Goal: Task Accomplishment & Management: Manage account settings

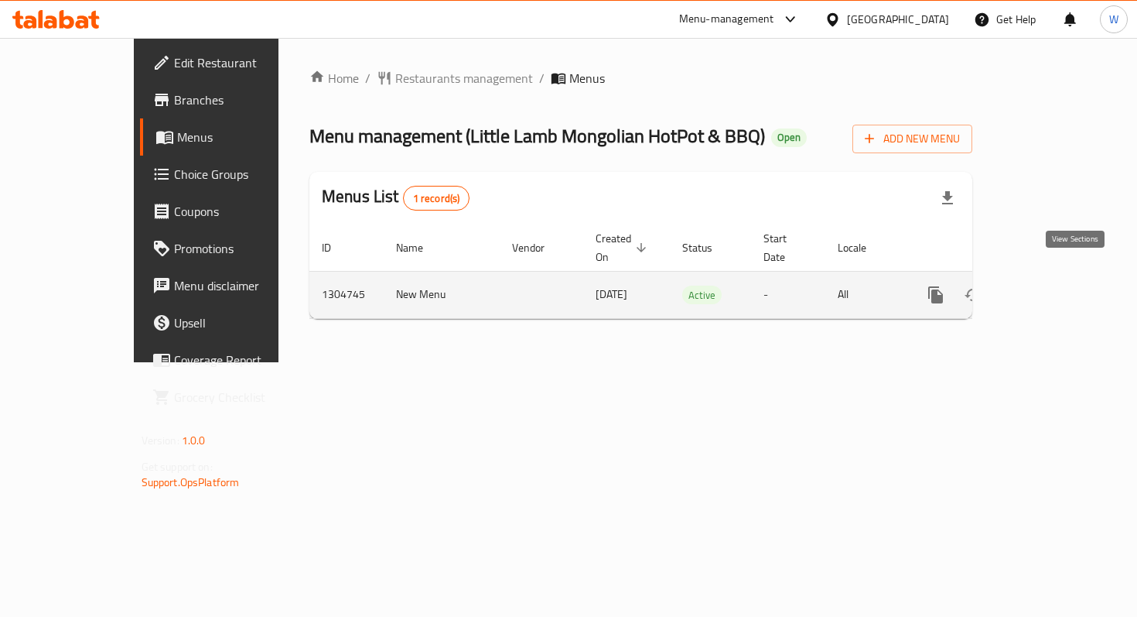
click at [1057, 286] on icon "enhanced table" at bounding box center [1047, 295] width 19 height 19
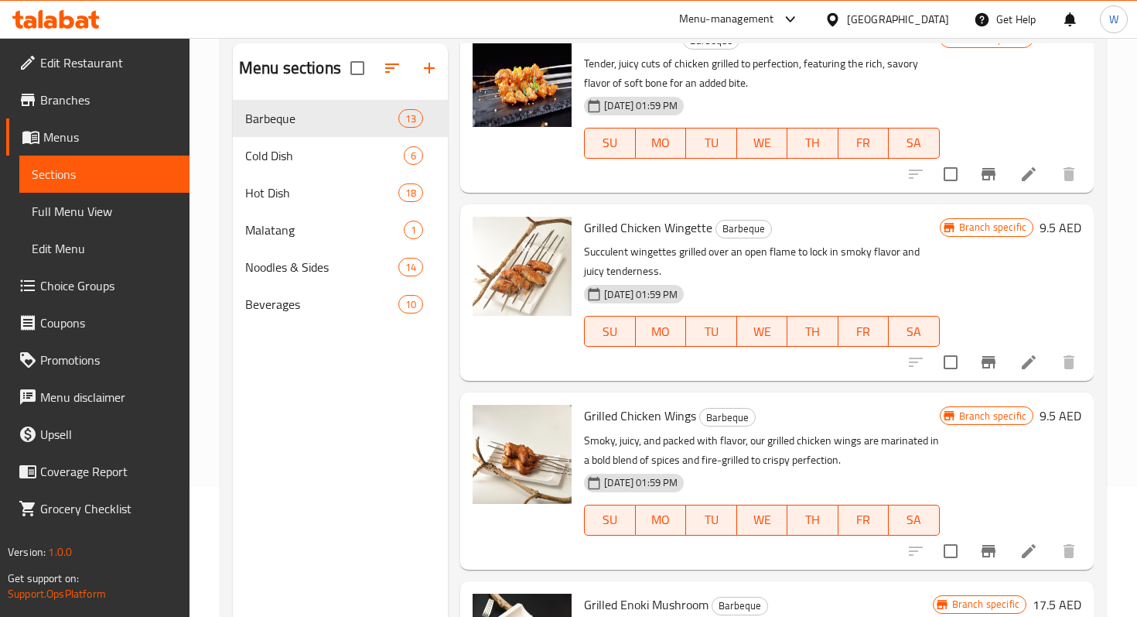
scroll to position [366, 0]
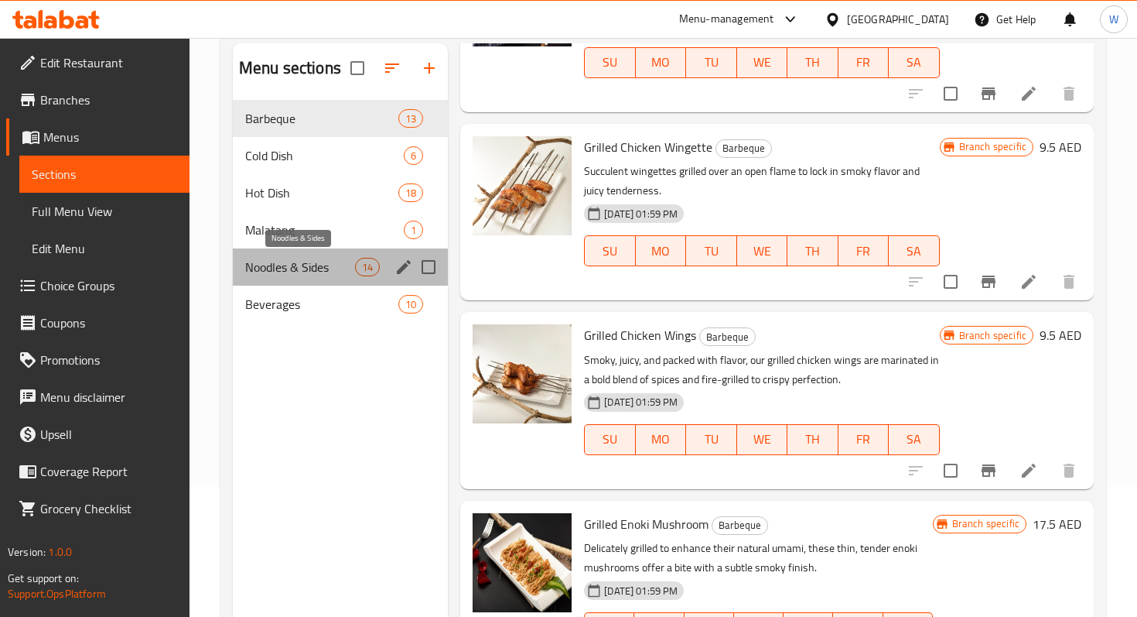
click at [285, 261] on span "Noodles & Sides" at bounding box center [300, 267] width 110 height 19
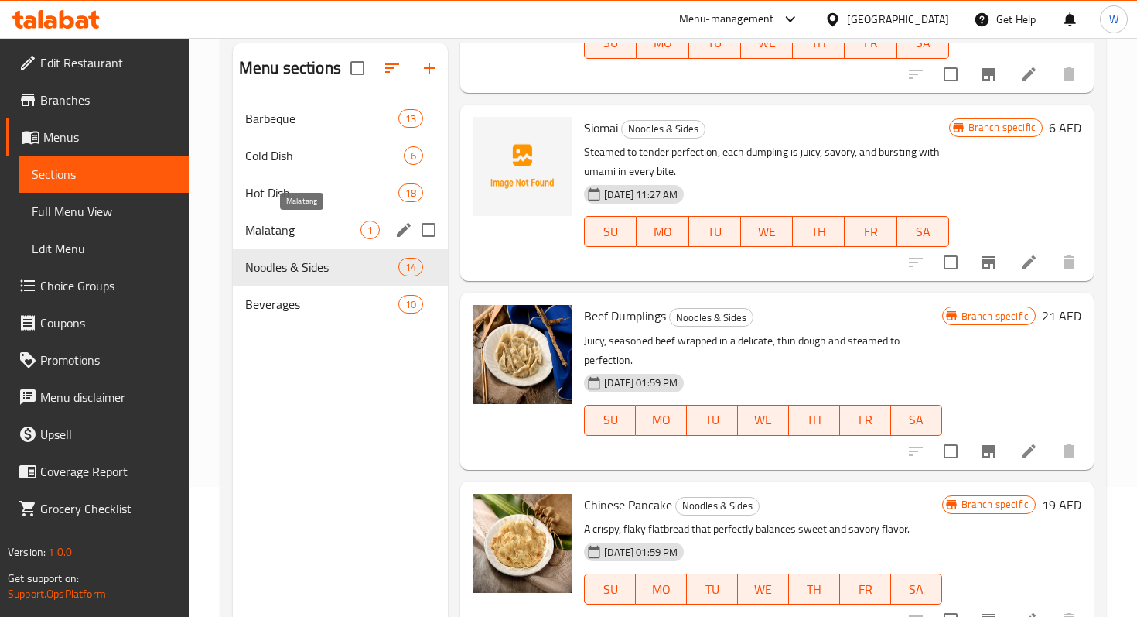
click at [278, 221] on span "Malatang" at bounding box center [302, 230] width 115 height 19
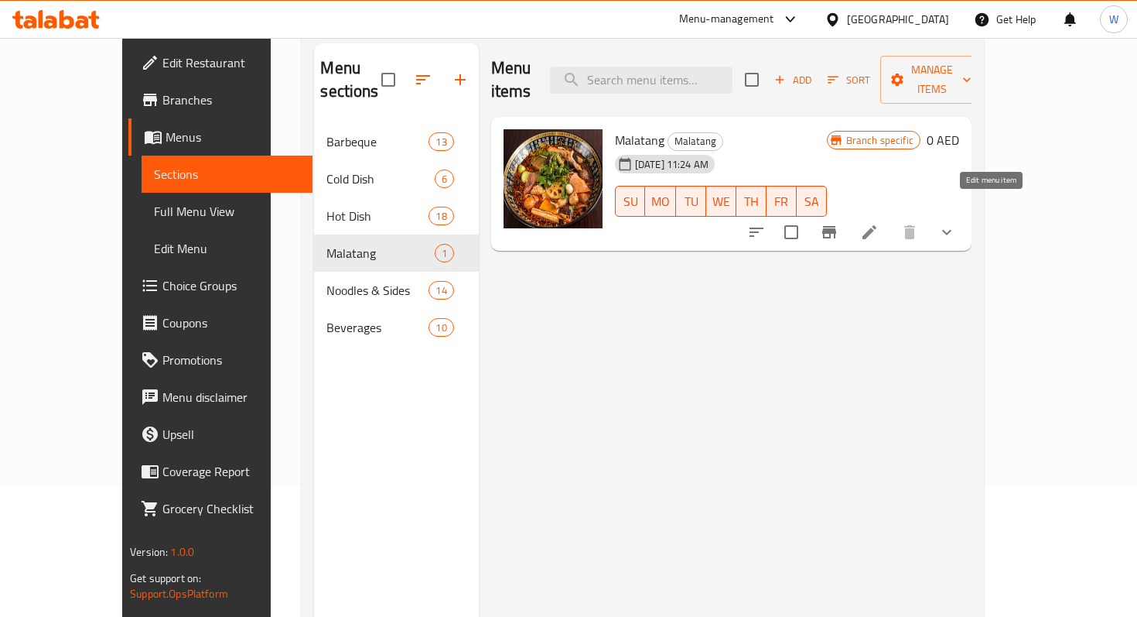
click at [877, 225] on icon at bounding box center [870, 232] width 14 height 14
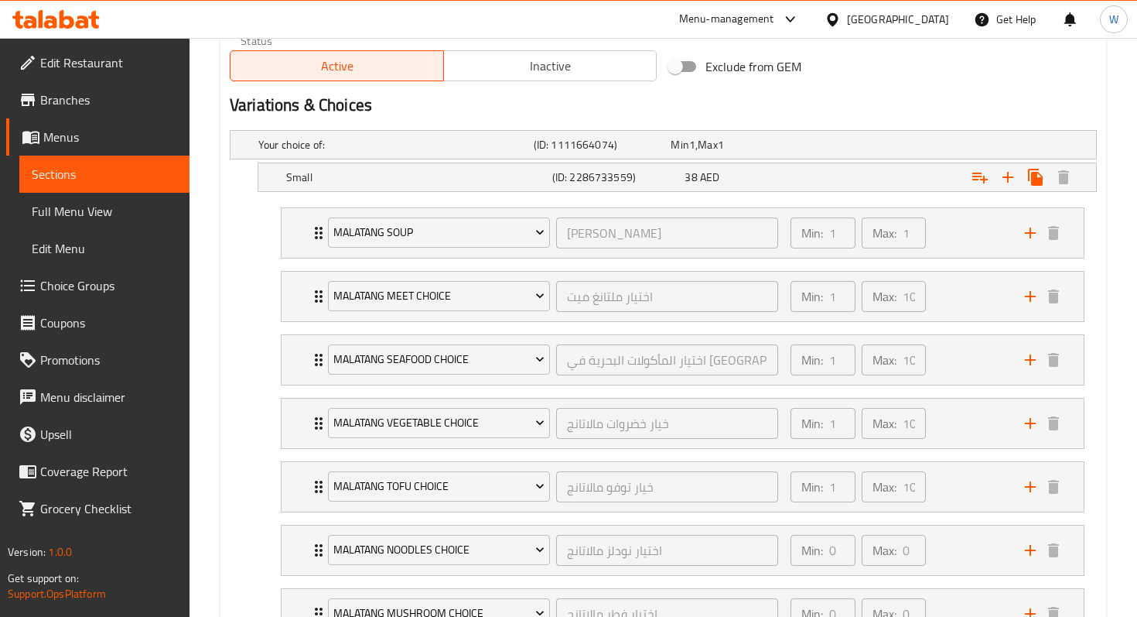
scroll to position [824, 0]
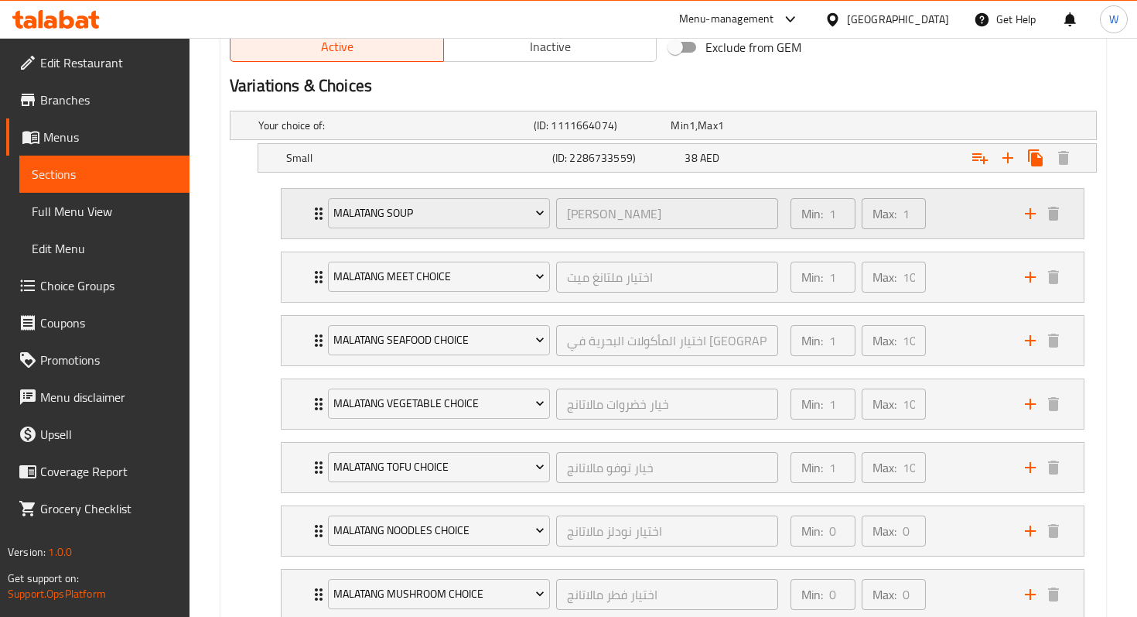
click at [312, 213] on icon "Expand" at bounding box center [319, 213] width 19 height 19
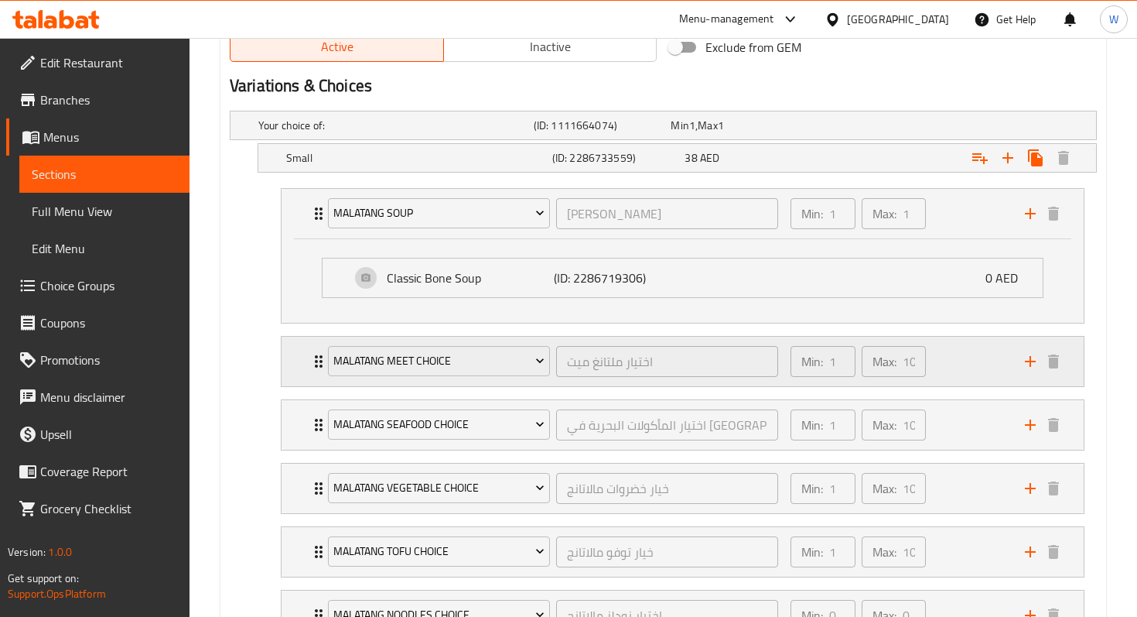
click at [313, 364] on icon "Expand" at bounding box center [319, 361] width 19 height 19
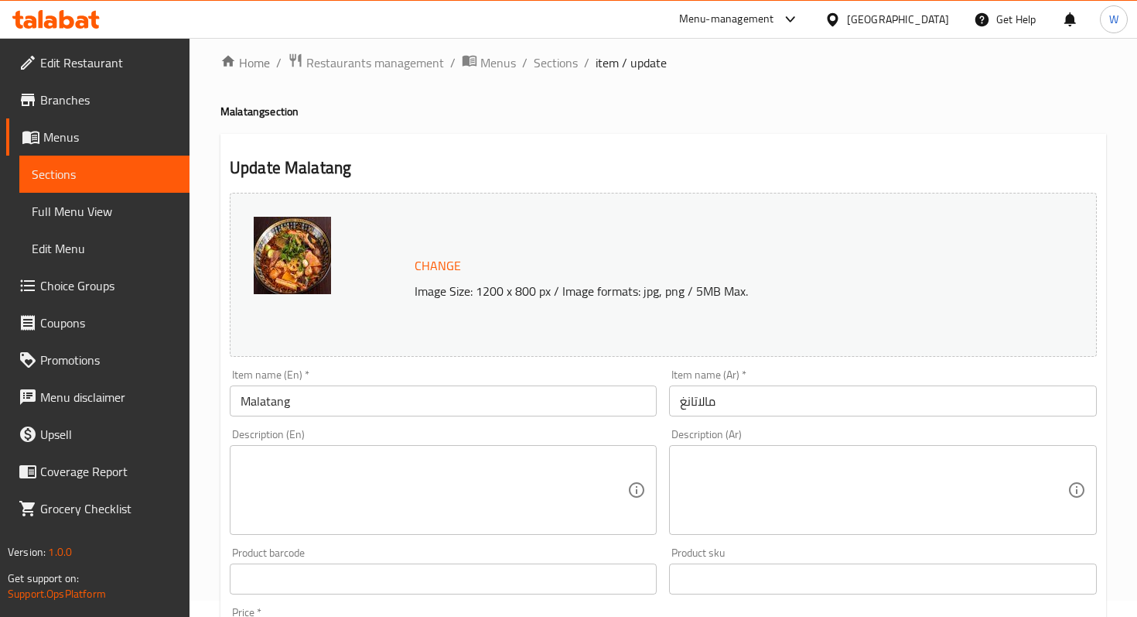
scroll to position [0, 0]
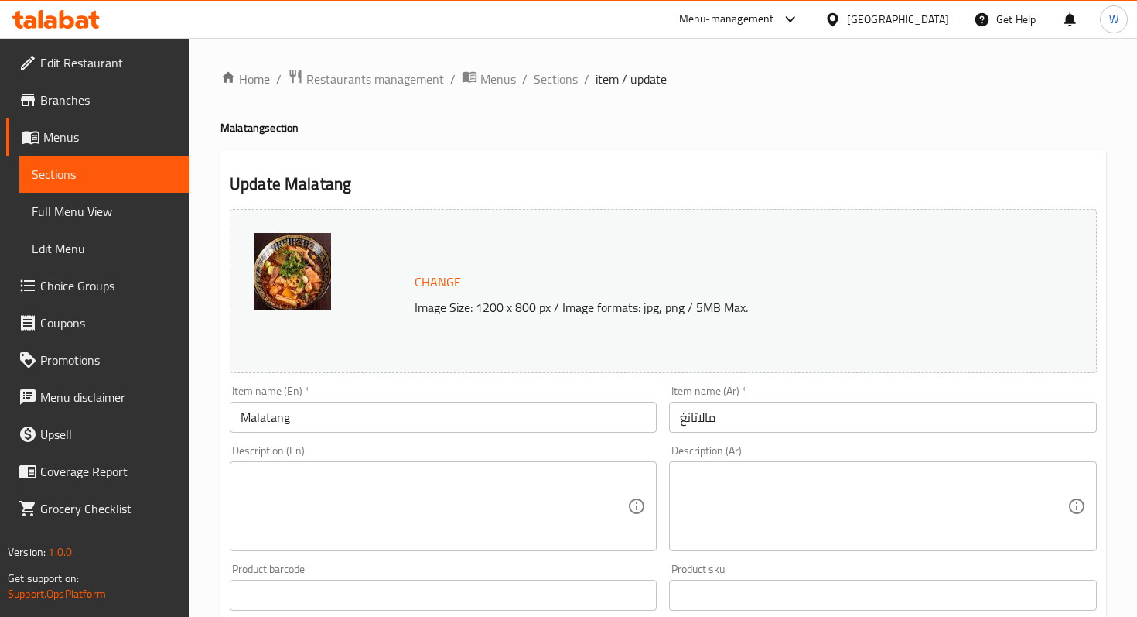
click at [371, 77] on span "Restaurants management" at bounding box center [375, 79] width 138 height 19
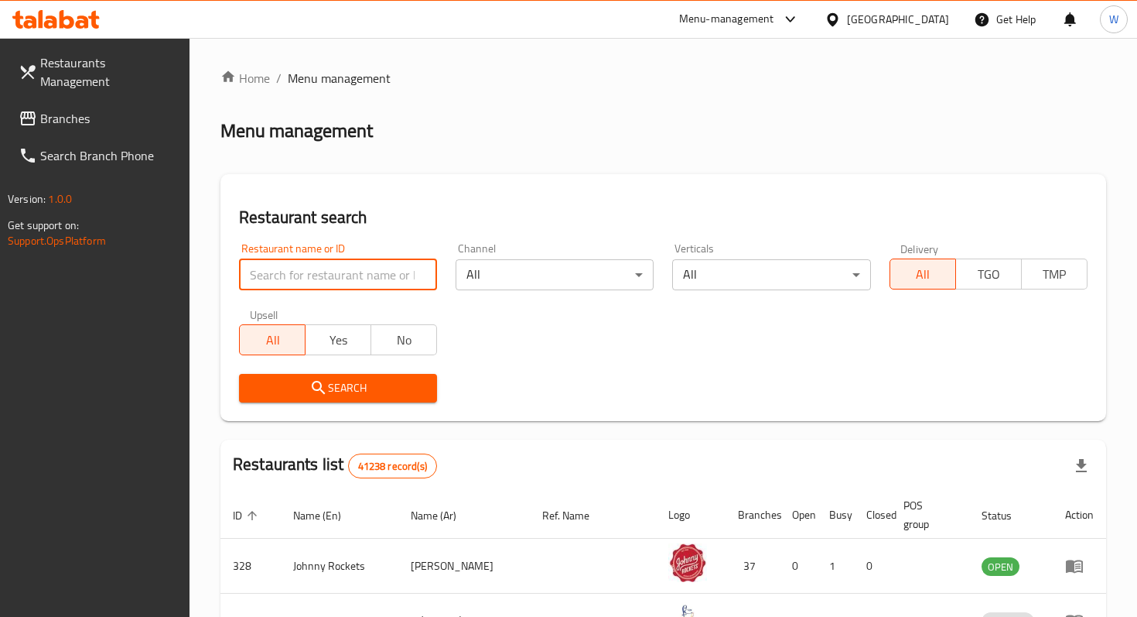
click at [330, 269] on input "search" at bounding box center [338, 274] width 198 height 31
type input "l"
type input "lanzhou beef"
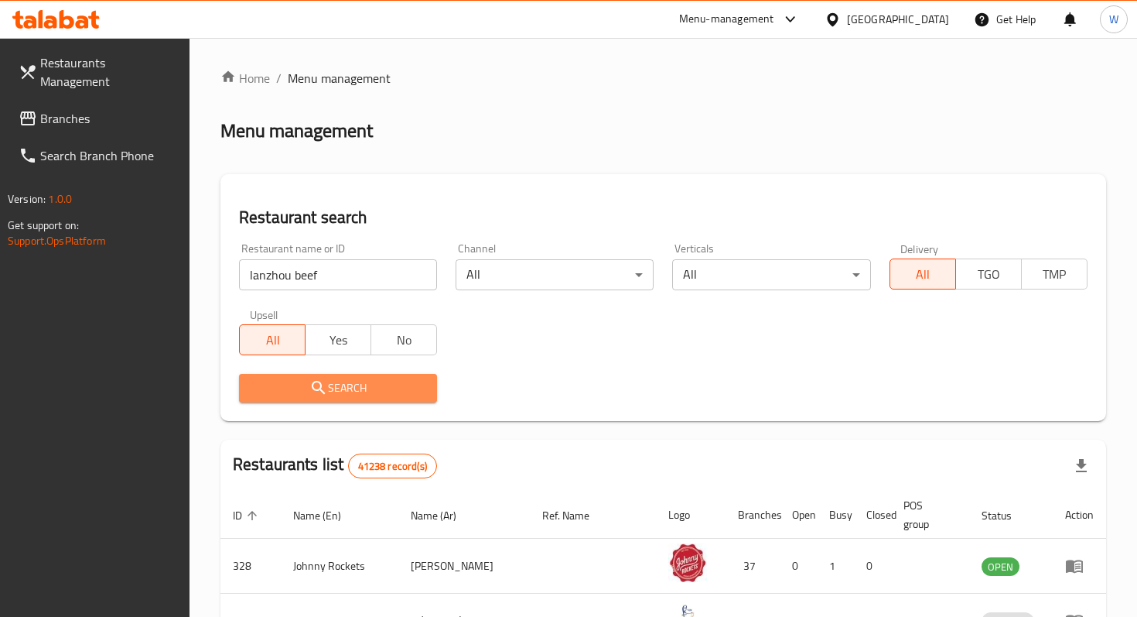
click at [346, 392] on span "Search" at bounding box center [337, 387] width 173 height 19
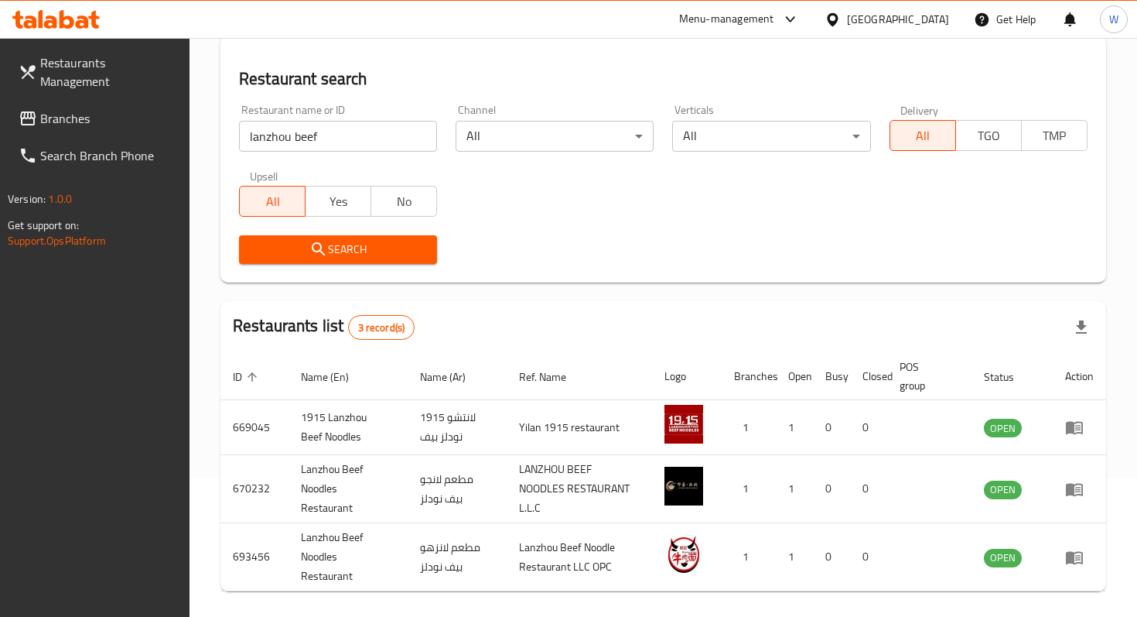
scroll to position [165, 0]
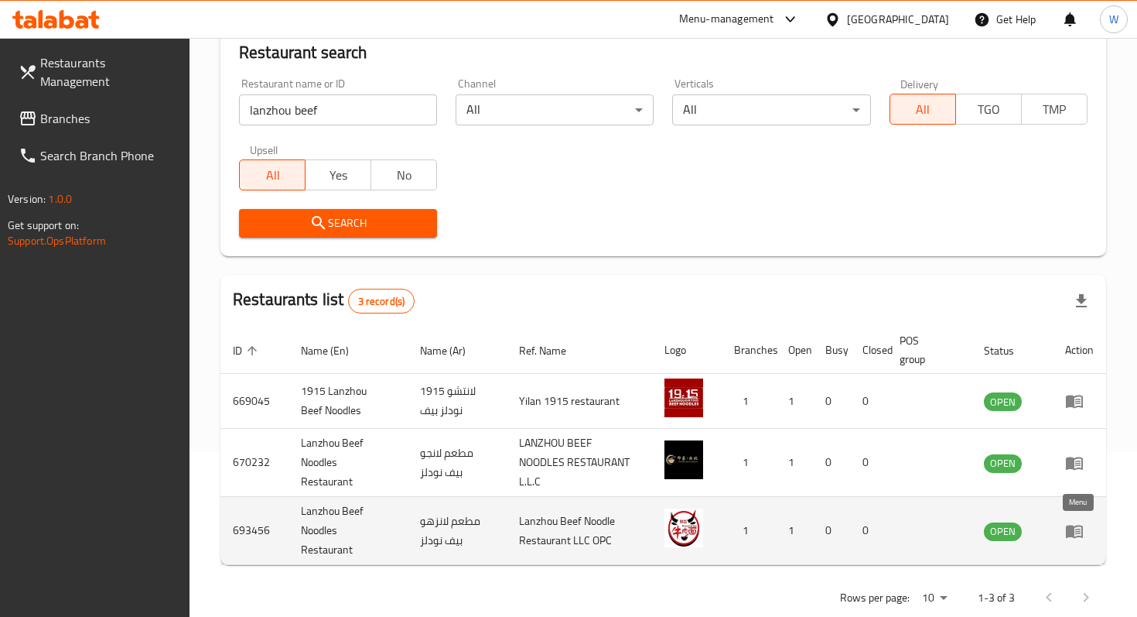
click at [1069, 529] on icon "enhanced table" at bounding box center [1074, 531] width 17 height 13
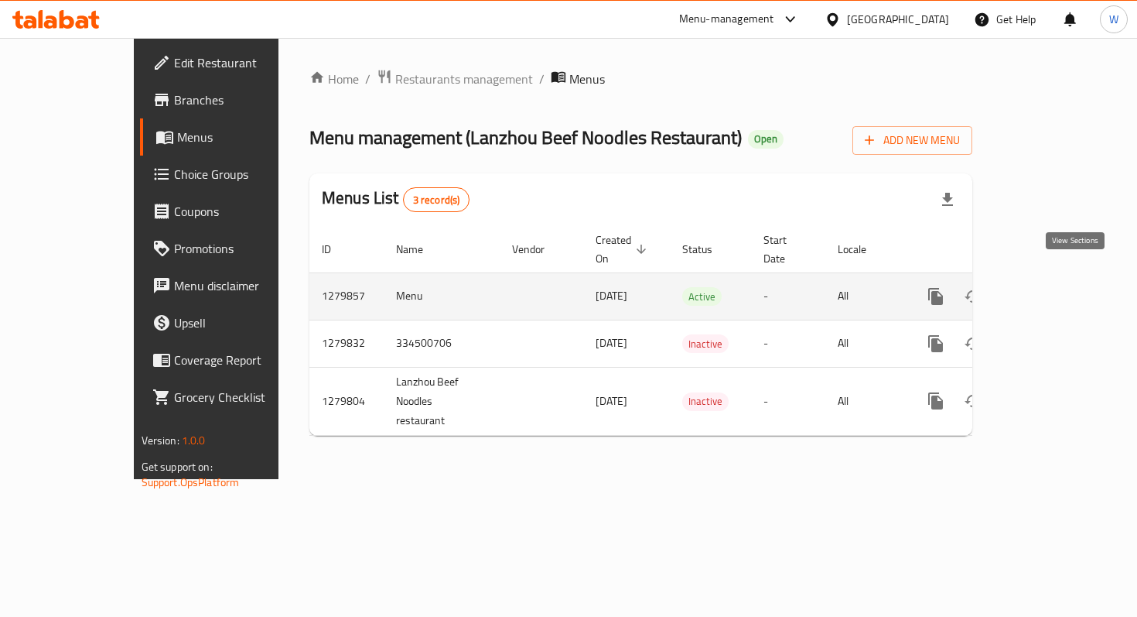
click at [1057, 287] on icon "enhanced table" at bounding box center [1047, 296] width 19 height 19
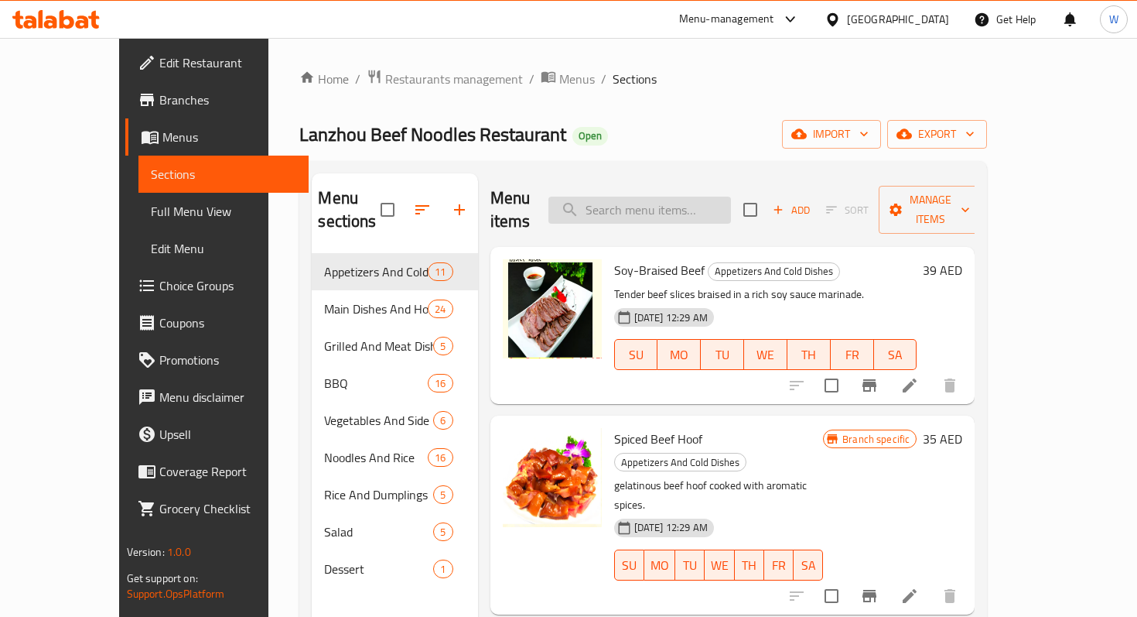
click at [671, 207] on input "search" at bounding box center [640, 210] width 183 height 27
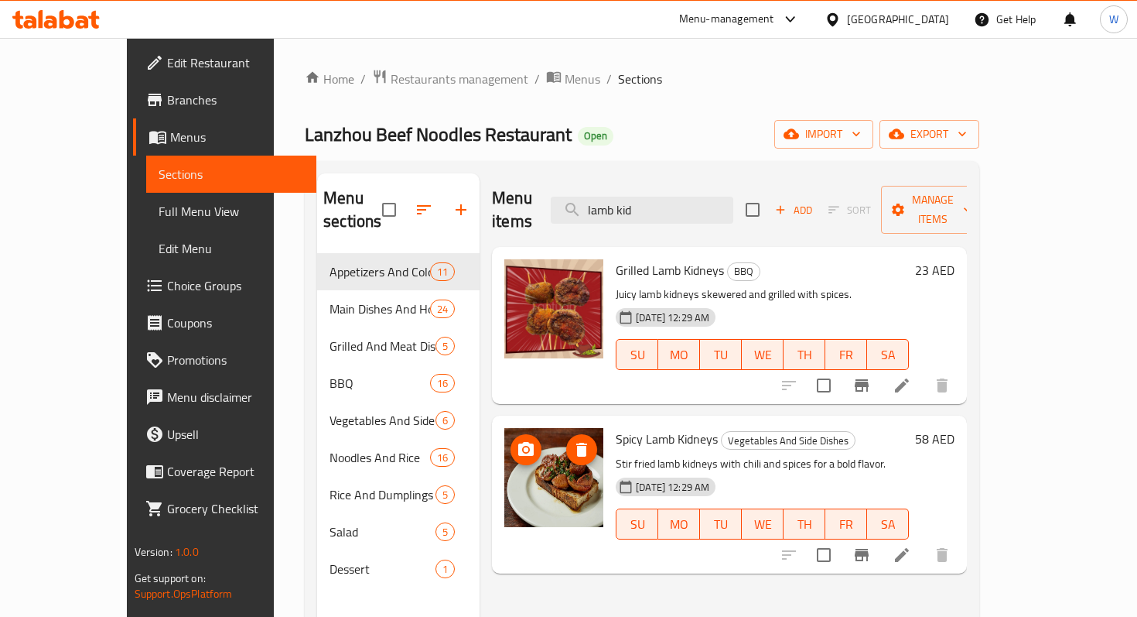
click at [522, 481] on img at bounding box center [554, 477] width 99 height 99
click at [517, 440] on icon "upload picture" at bounding box center [526, 449] width 19 height 19
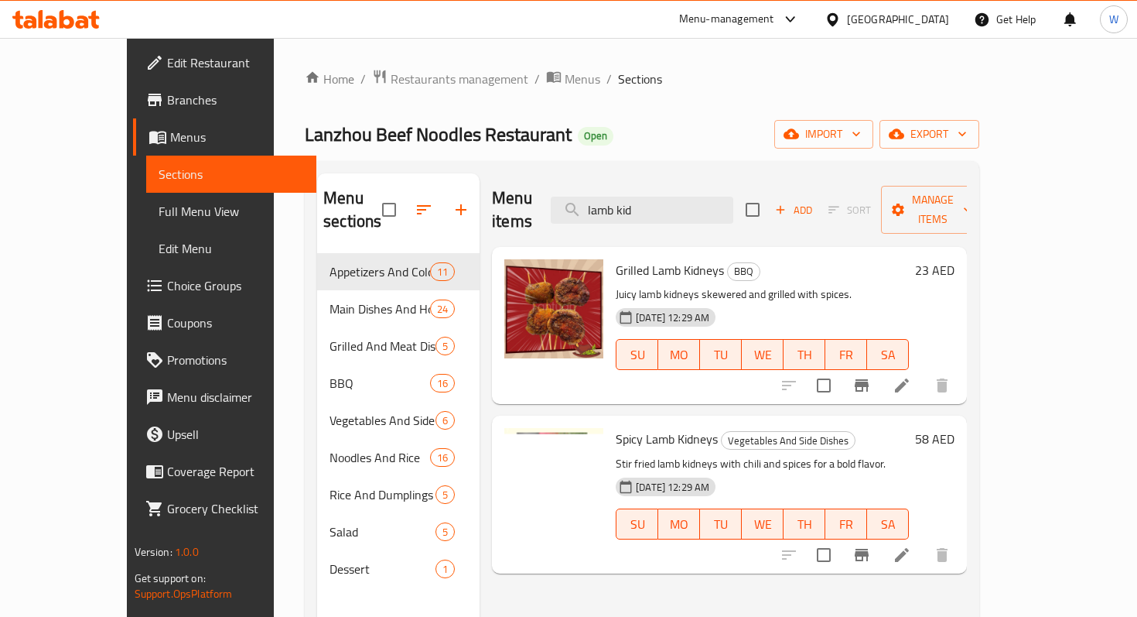
drag, startPoint x: 709, startPoint y: 204, endPoint x: 590, endPoint y: 199, distance: 118.5
click at [590, 199] on div "Menu items lamb kid Add Sort Manage items" at bounding box center [729, 210] width 475 height 74
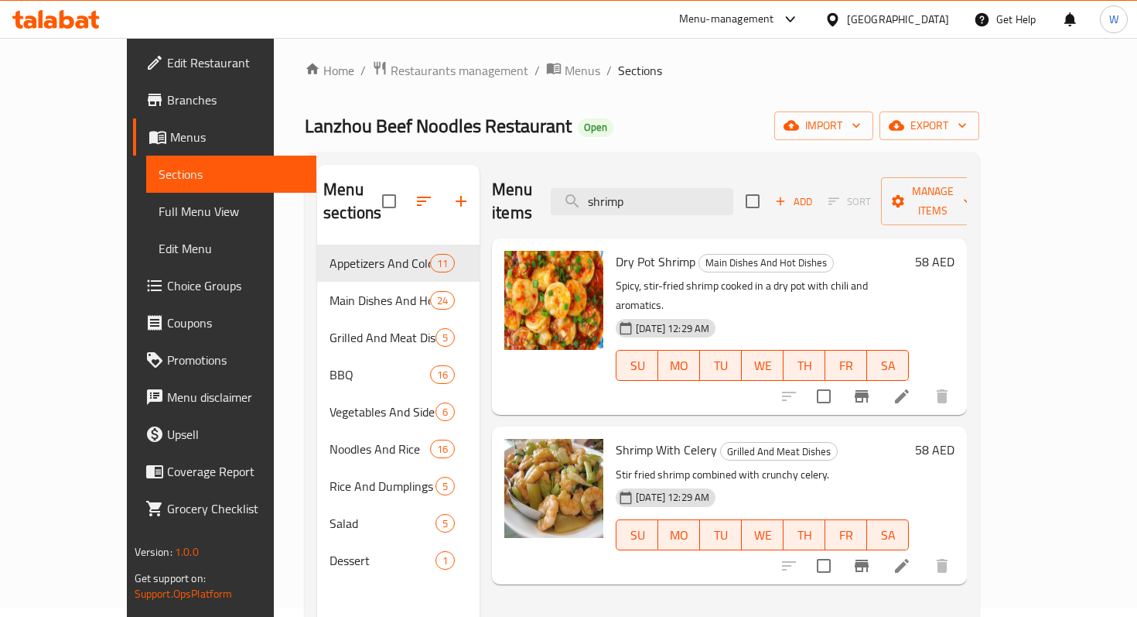
scroll to position [9, 0]
type input "shrimp"
drag, startPoint x: 587, startPoint y: 243, endPoint x: 662, endPoint y: 242, distance: 75.8
click at [662, 249] on span "Dry Pot Shrimp" at bounding box center [656, 260] width 80 height 23
copy span "Dry Pot Shrimp"
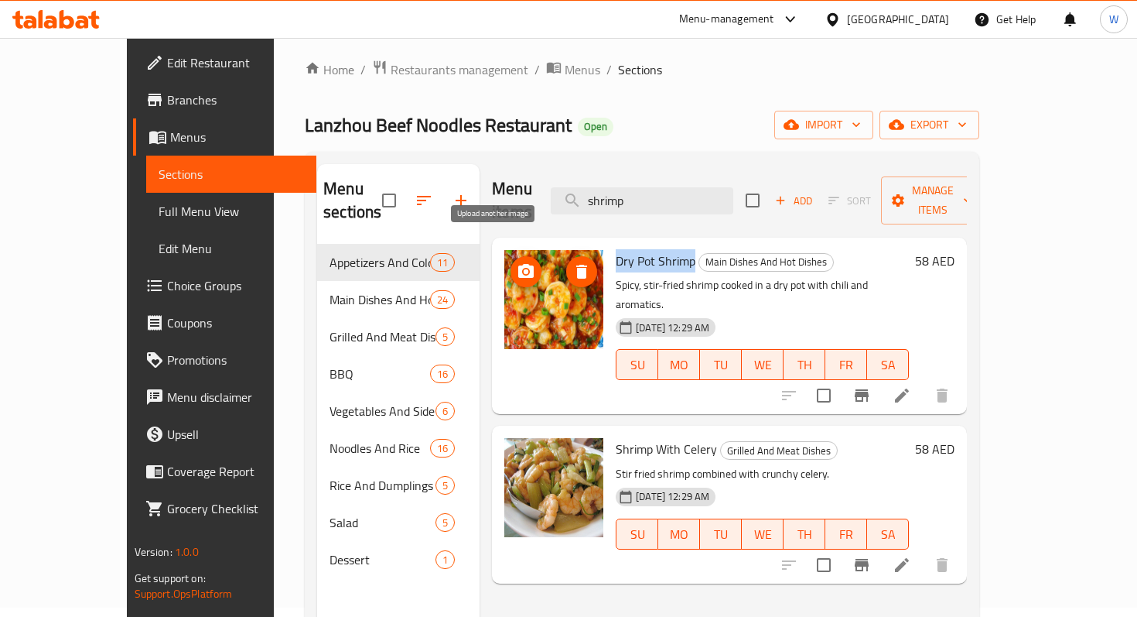
click at [518, 264] on icon "upload picture" at bounding box center [525, 271] width 15 height 14
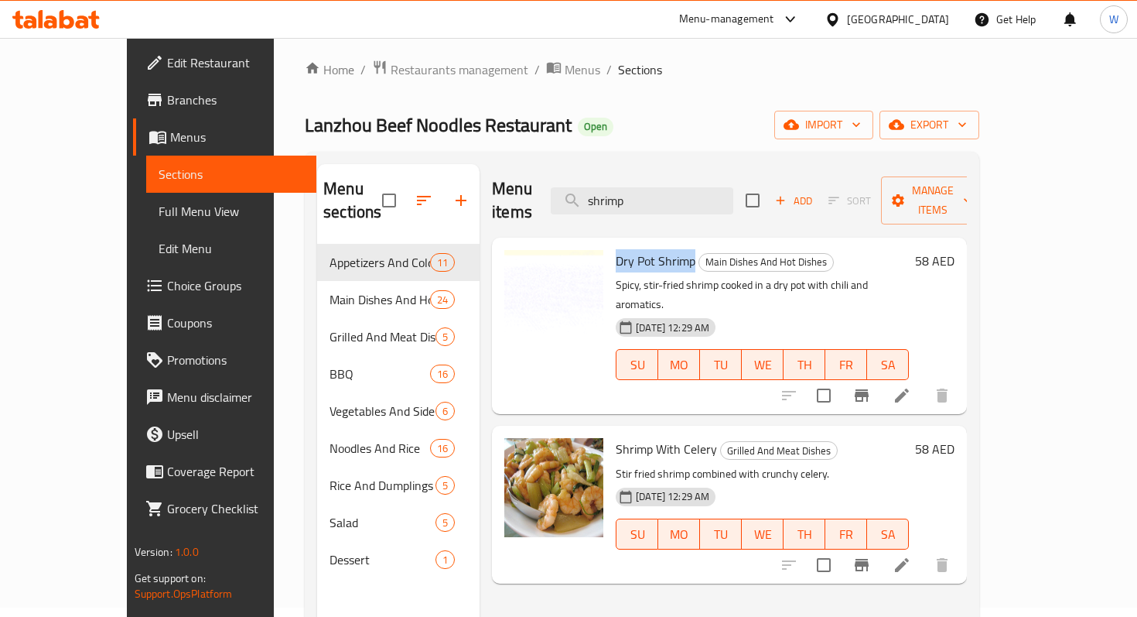
click at [167, 67] on span "Edit Restaurant" at bounding box center [235, 62] width 137 height 19
